Goal: Task Accomplishment & Management: Use online tool/utility

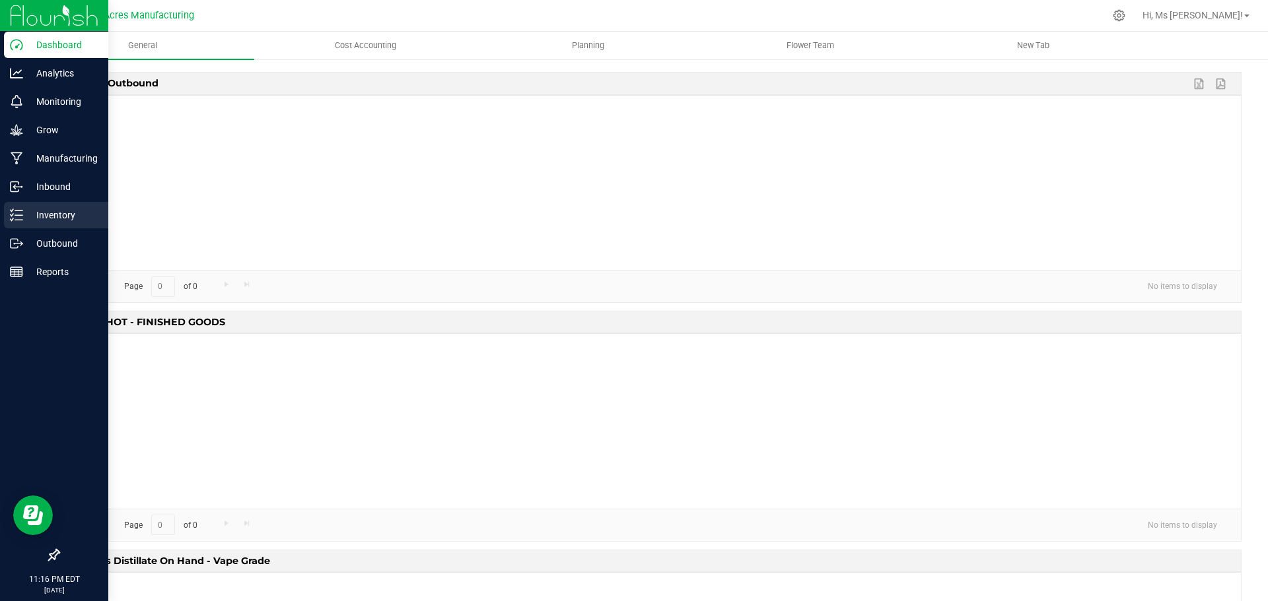
click at [26, 220] on p "Inventory" at bounding box center [62, 215] width 79 height 16
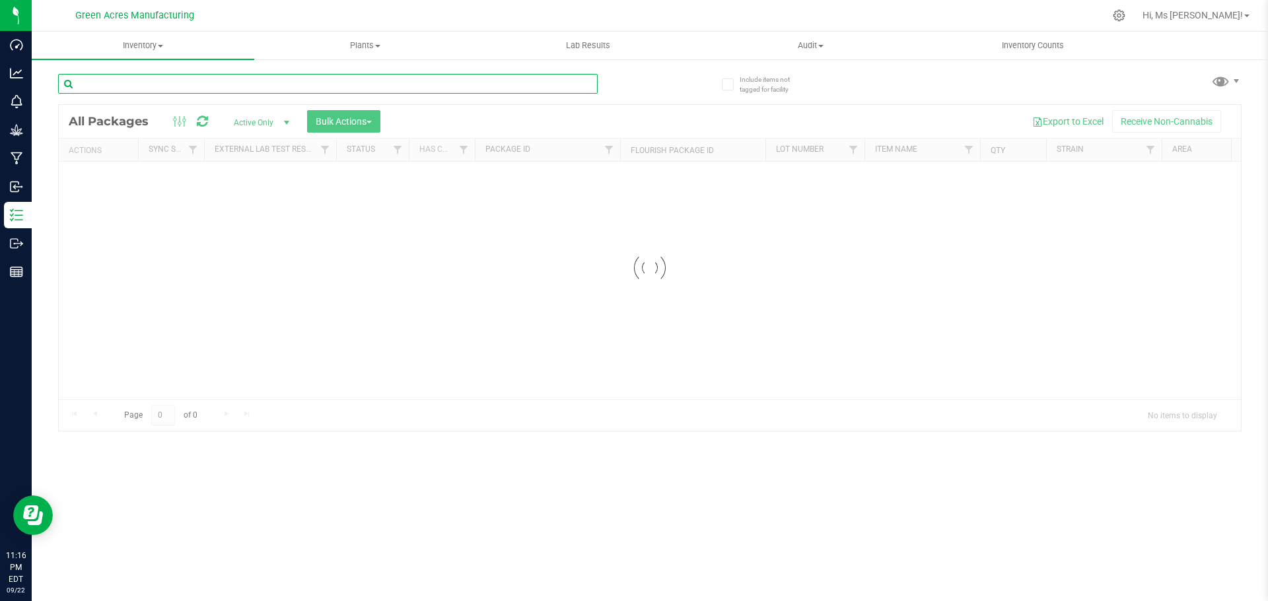
click at [150, 91] on input "text" at bounding box center [327, 84] width 539 height 20
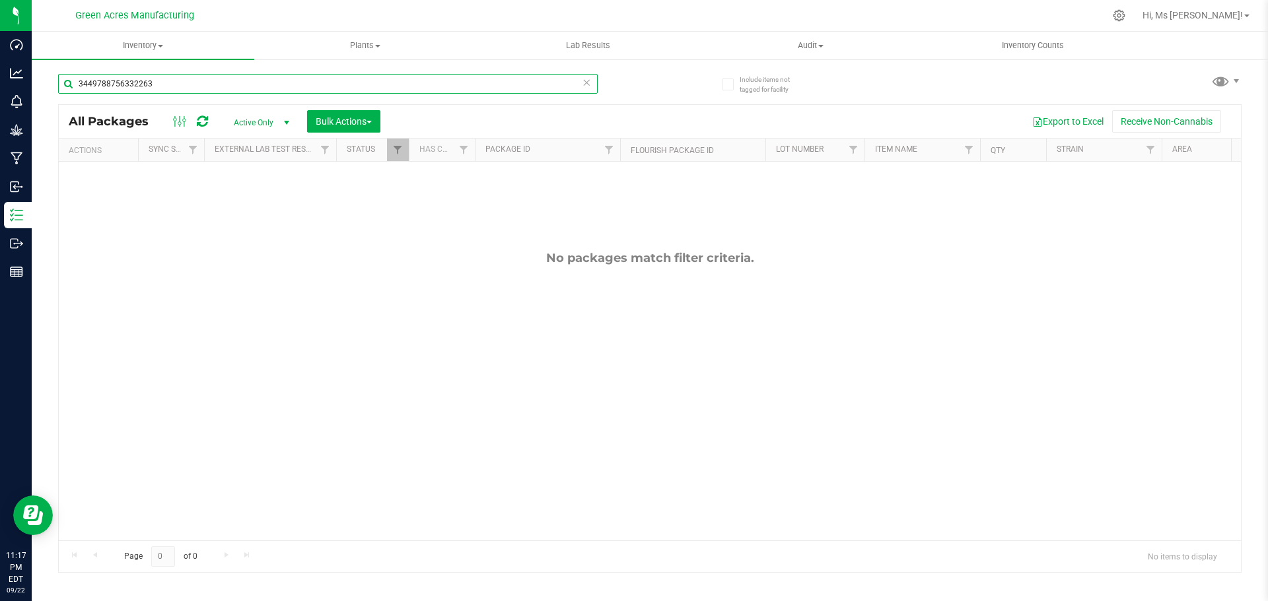
drag, startPoint x: 196, startPoint y: 88, endPoint x: 67, endPoint y: 62, distance: 131.9
click at [61, 65] on div "3449788756332263" at bounding box center [354, 83] width 592 height 42
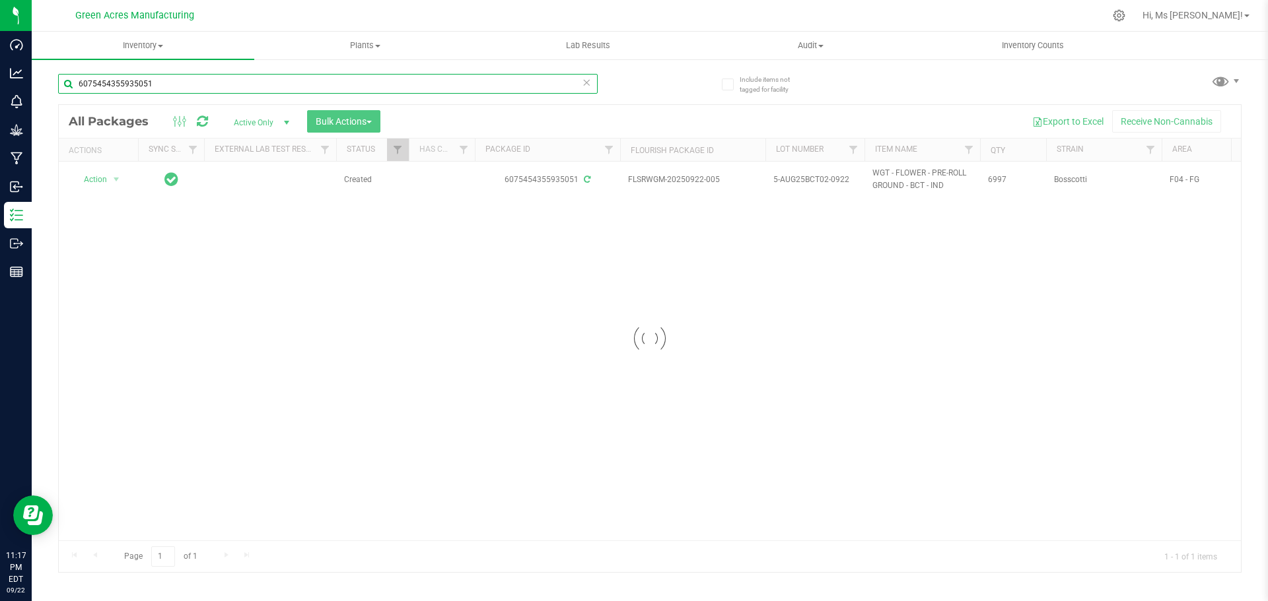
type input "6075454355935051"
click at [86, 180] on div at bounding box center [650, 338] width 1182 height 467
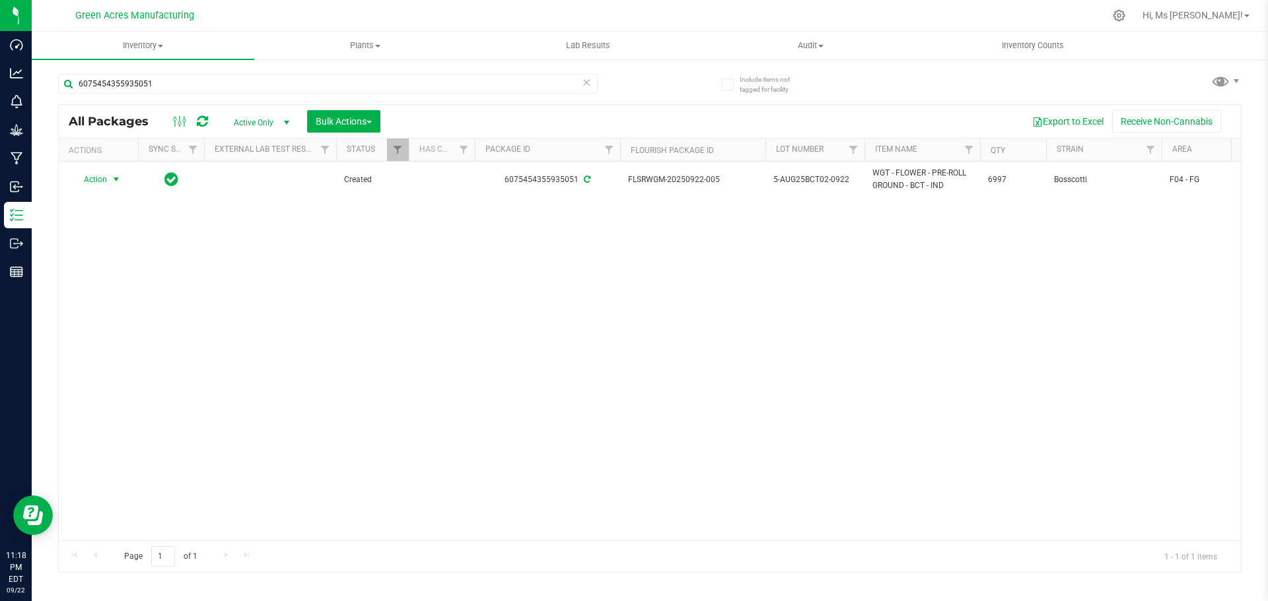
click at [86, 180] on span "Action" at bounding box center [90, 179] width 36 height 18
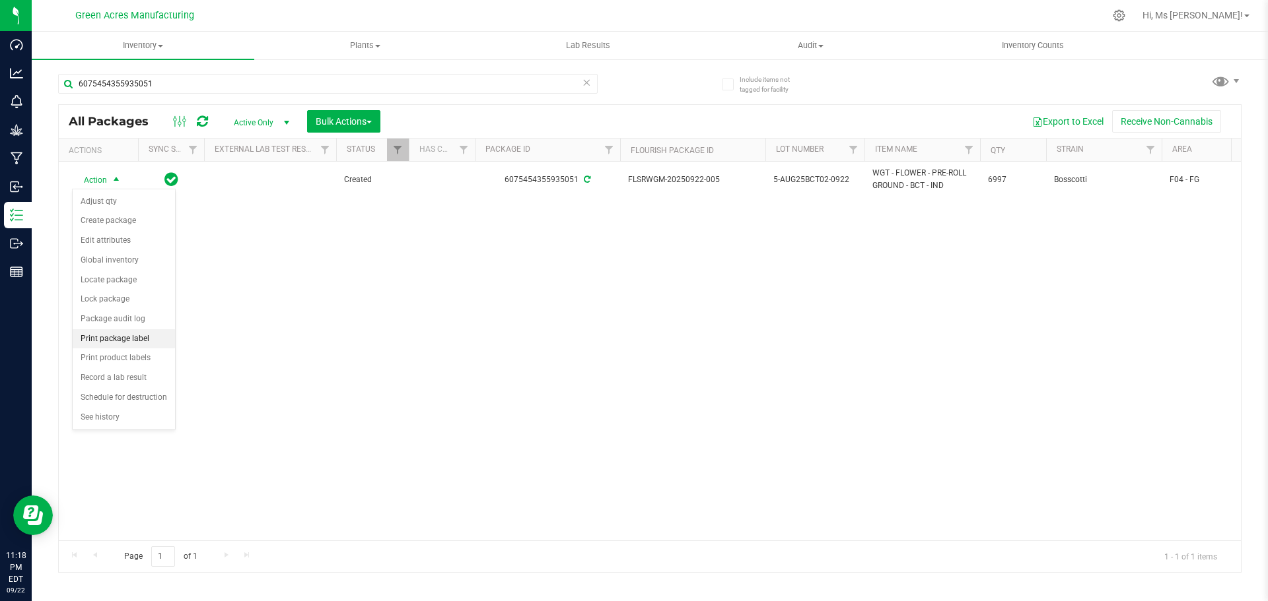
click at [156, 341] on li "Print package label" at bounding box center [124, 339] width 102 height 20
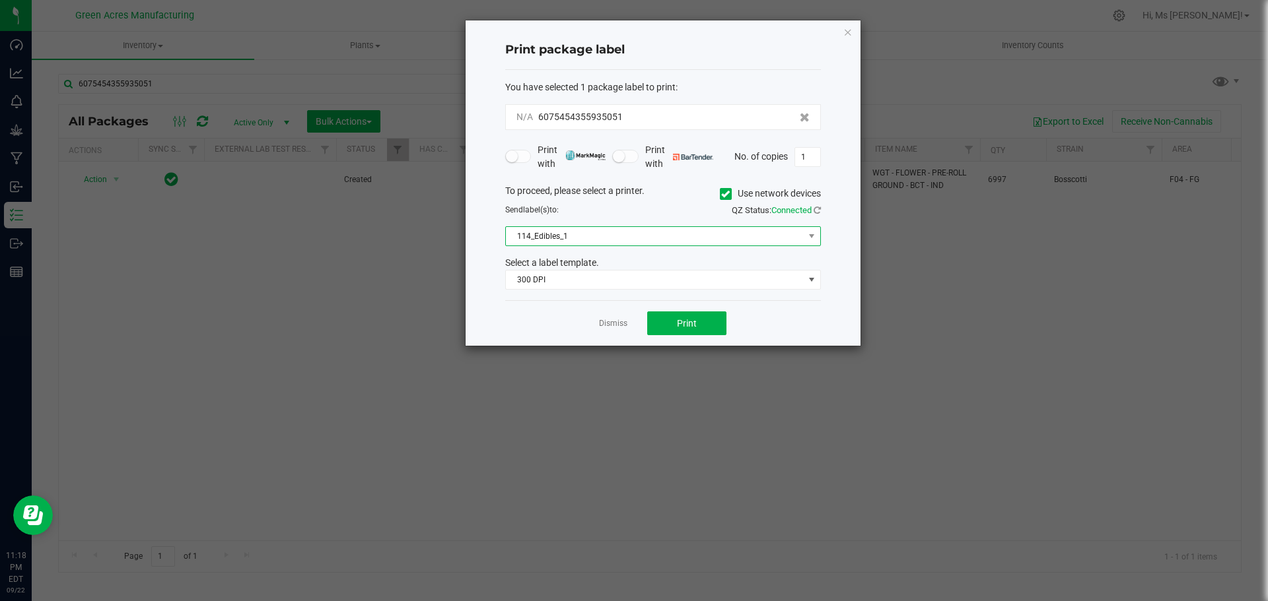
click at [685, 231] on span "114_Edibles_1" at bounding box center [655, 236] width 298 height 18
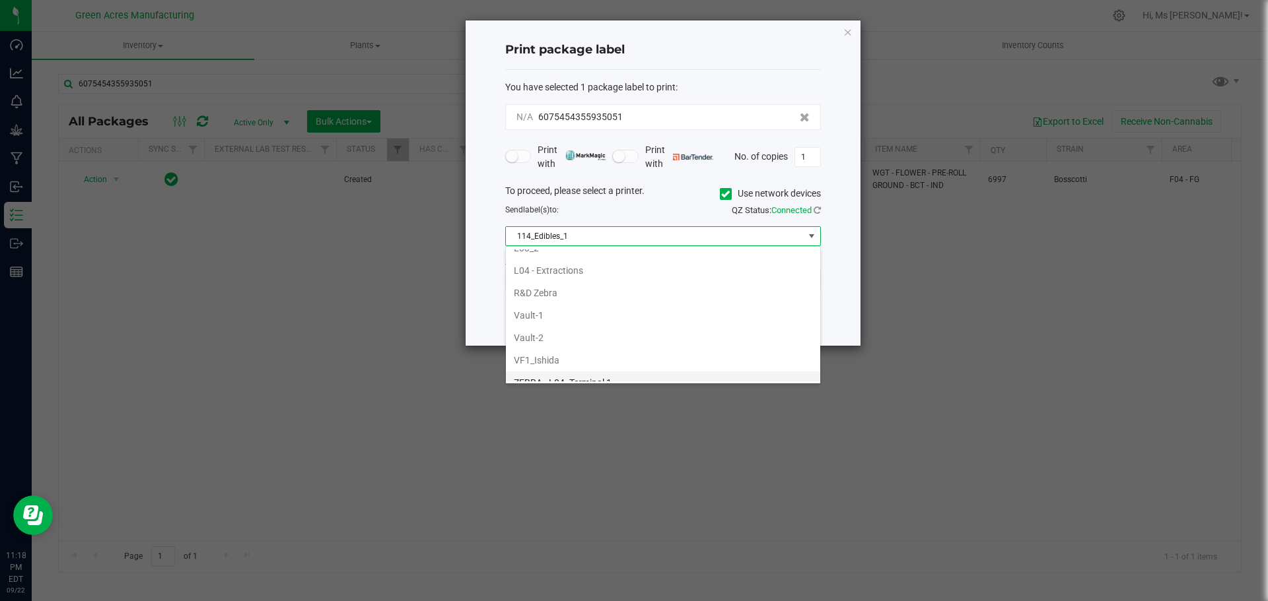
scroll to position [564, 0]
click at [641, 368] on li "ZEBRA-PACKAGE-2" at bounding box center [663, 370] width 314 height 22
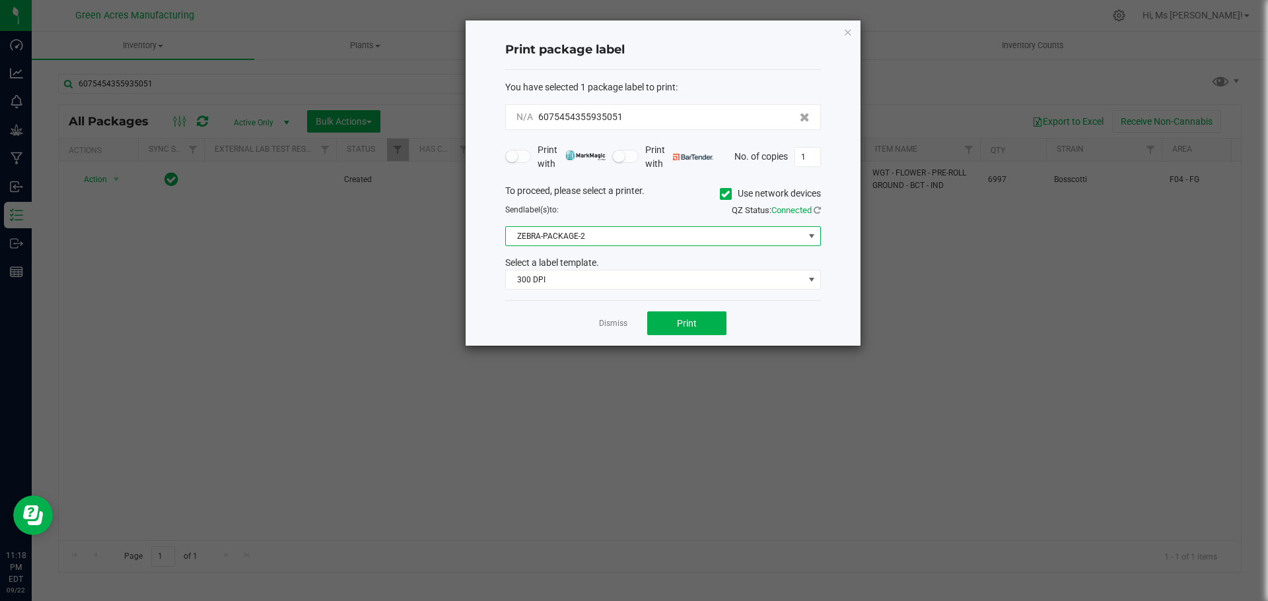
click at [724, 194] on icon at bounding box center [725, 194] width 9 height 0
click at [0, 0] on input "Use network devices" at bounding box center [0, 0] width 0 height 0
click at [716, 232] on span at bounding box center [655, 236] width 298 height 18
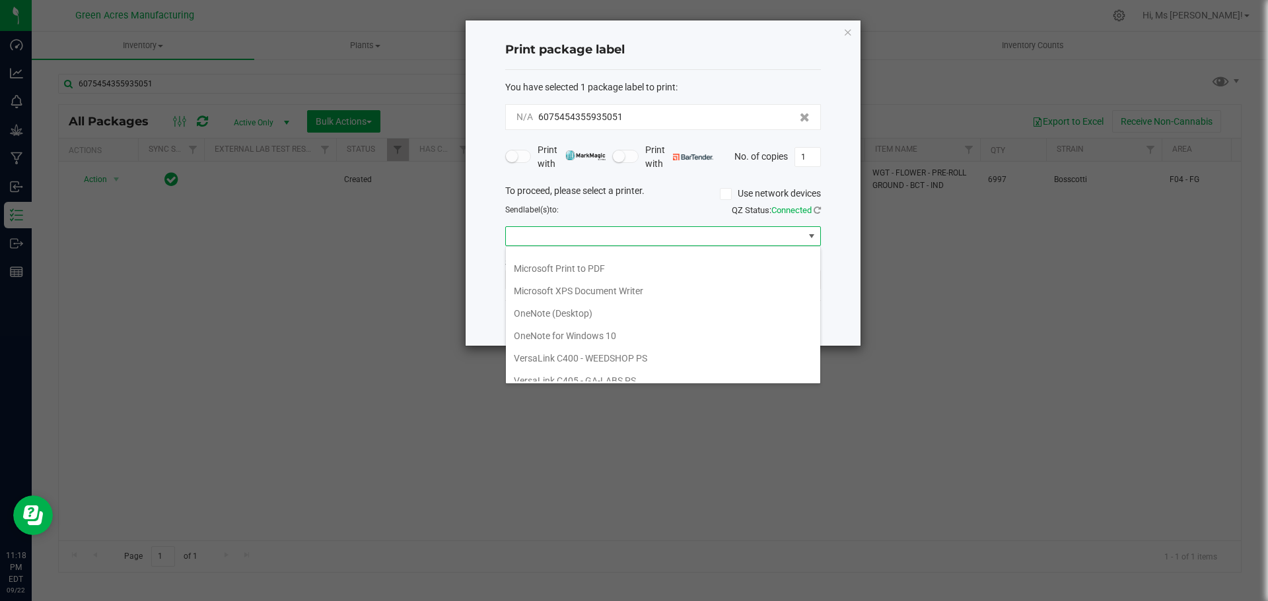
scroll to position [70, 0]
click at [655, 362] on ZPL "ZDesigner ZD410-300dpi ZPL" at bounding box center [663, 370] width 314 height 22
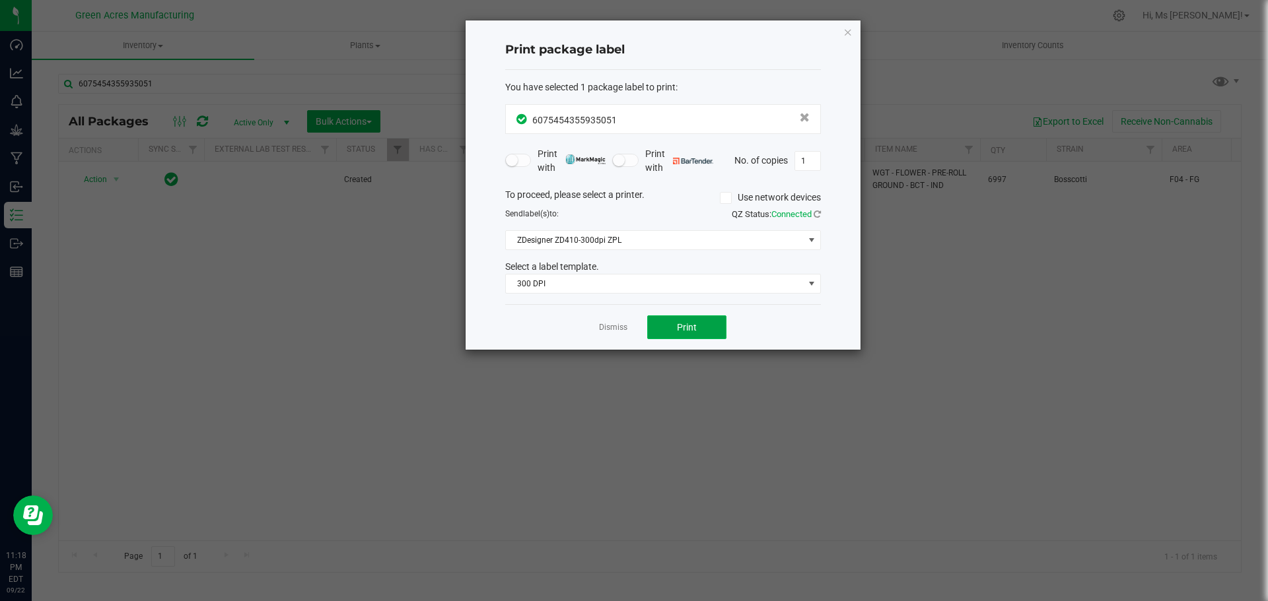
click at [684, 324] on span "Print" at bounding box center [687, 327] width 20 height 11
click at [605, 331] on link "Dismiss" at bounding box center [613, 327] width 28 height 11
